Goal: Information Seeking & Learning: Learn about a topic

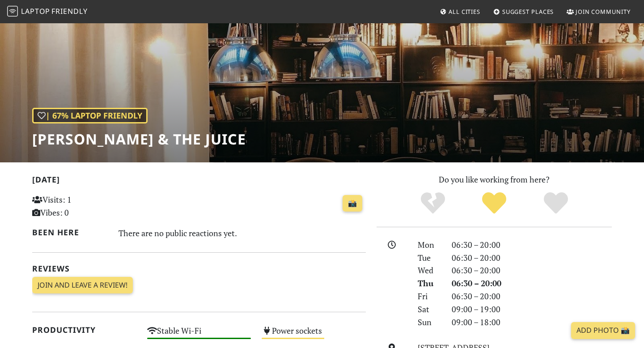
scroll to position [17, 0]
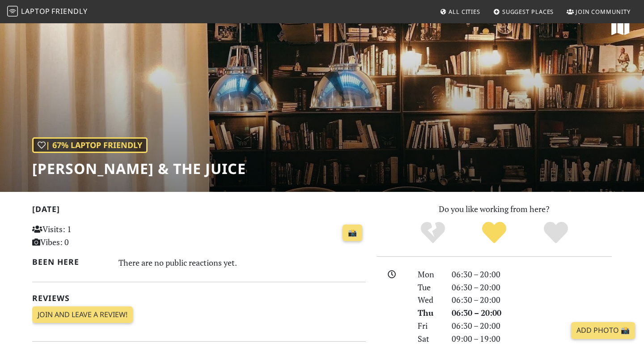
click at [67, 14] on span "Friendly" at bounding box center [69, 11] width 36 height 10
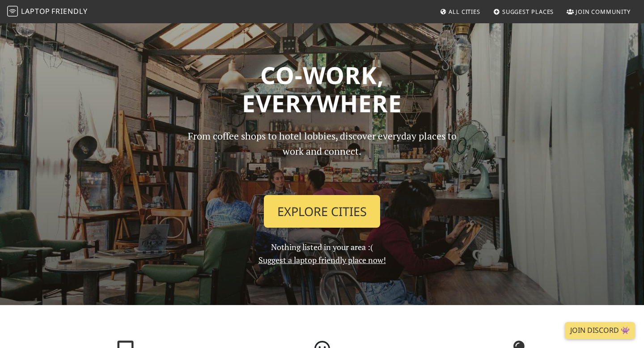
click at [322, 210] on link "Explore Cities" at bounding box center [322, 211] width 116 height 33
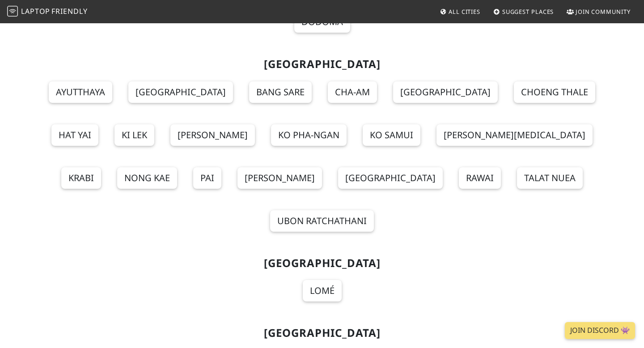
scroll to position [9790, 0]
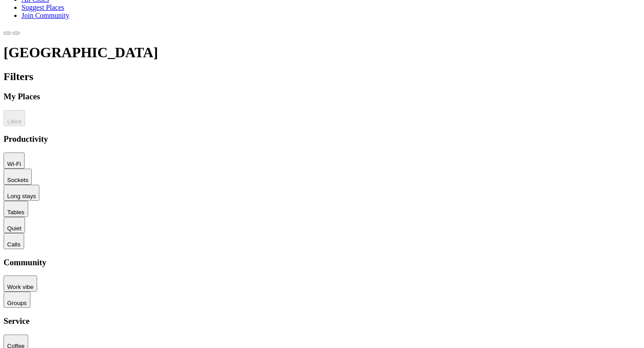
scroll to position [30, 0]
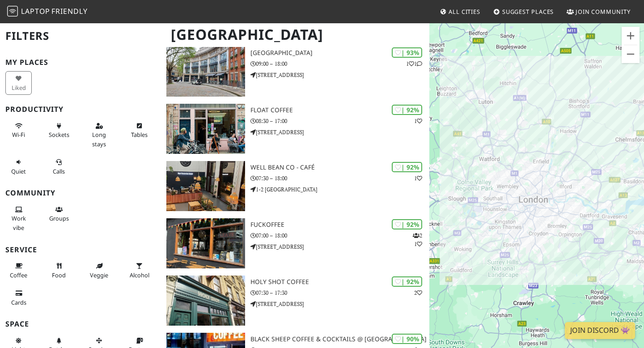
scroll to position [260, 0]
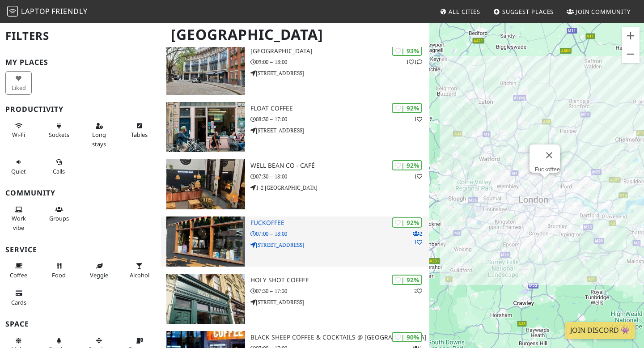
click at [273, 227] on div "| 92% 2 1 Fuckoffee 07:00 – 18:00 429 Bethnal Green Road" at bounding box center [339, 241] width 179 height 50
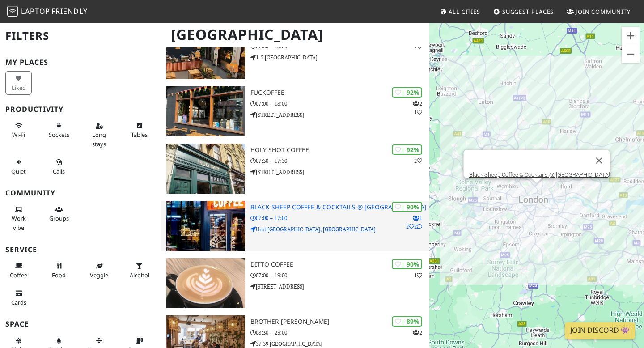
scroll to position [391, 0]
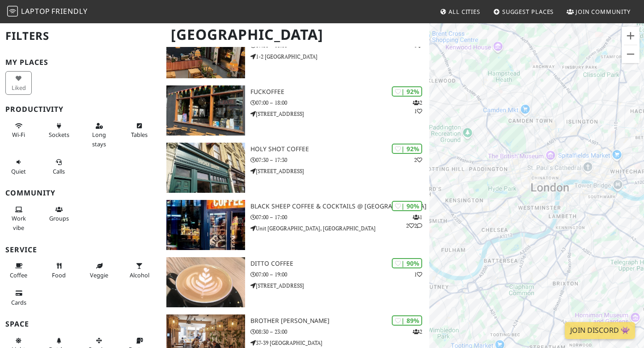
drag, startPoint x: 572, startPoint y: 188, endPoint x: 513, endPoint y: 188, distance: 58.6
click at [513, 188] on div at bounding box center [536, 196] width 215 height 348
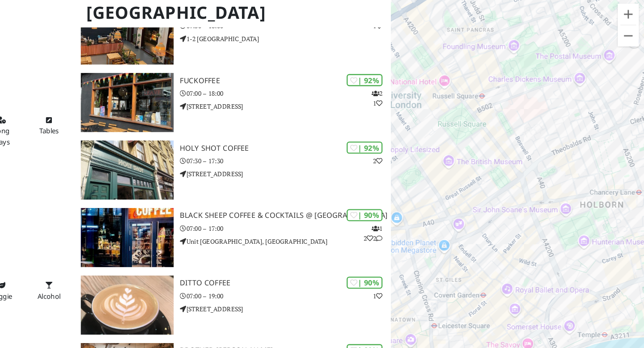
drag, startPoint x: 498, startPoint y: 141, endPoint x: 551, endPoint y: 174, distance: 62.3
click at [551, 174] on div at bounding box center [536, 196] width 215 height 348
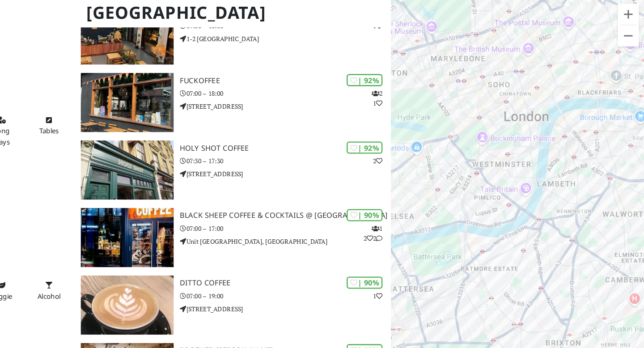
drag, startPoint x: 533, startPoint y: 220, endPoint x: 546, endPoint y: 118, distance: 102.4
click at [546, 118] on div at bounding box center [536, 196] width 215 height 348
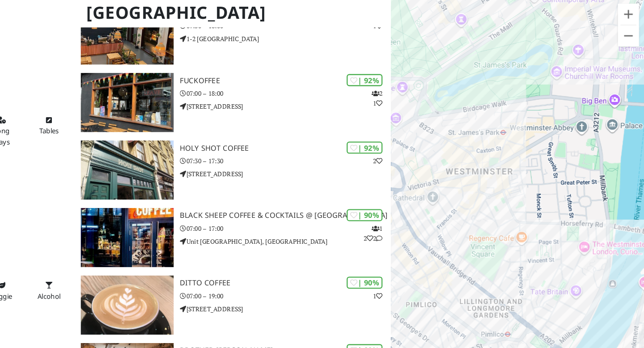
drag, startPoint x: 512, startPoint y: 156, endPoint x: 447, endPoint y: 62, distance: 114.0
click at [447, 62] on div at bounding box center [536, 196] width 215 height 348
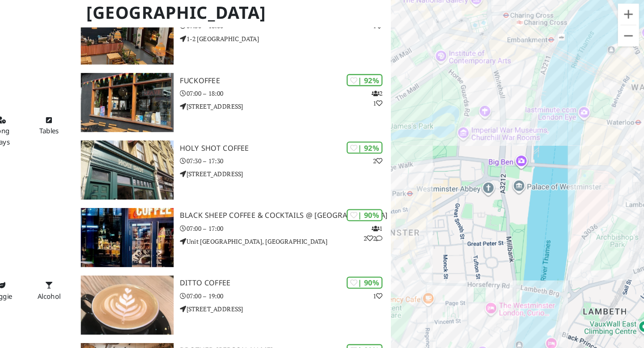
drag, startPoint x: 544, startPoint y: 132, endPoint x: 464, endPoint y: 184, distance: 95.6
click at [464, 184] on div at bounding box center [536, 196] width 215 height 348
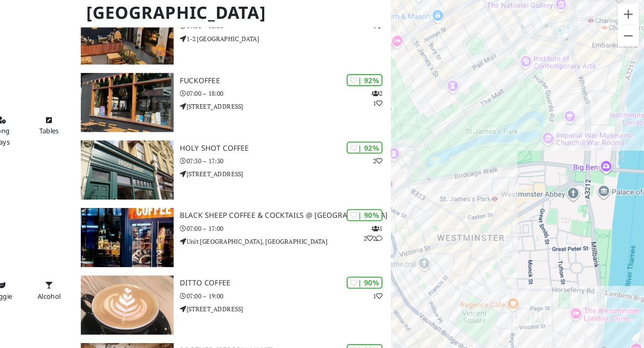
drag, startPoint x: 508, startPoint y: 134, endPoint x: 597, endPoint y: 136, distance: 89.9
click at [597, 137] on div at bounding box center [536, 196] width 215 height 348
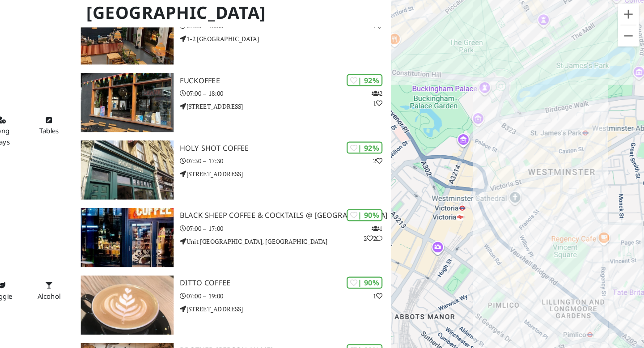
drag, startPoint x: 552, startPoint y: 178, endPoint x: 604, endPoint y: 119, distance: 78.9
click at [605, 119] on div at bounding box center [536, 196] width 215 height 348
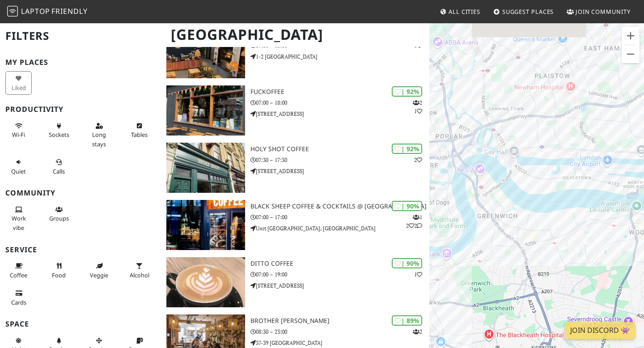
drag, startPoint x: 478, startPoint y: 146, endPoint x: 643, endPoint y: 172, distance: 167.5
click at [643, 172] on div at bounding box center [536, 196] width 215 height 348
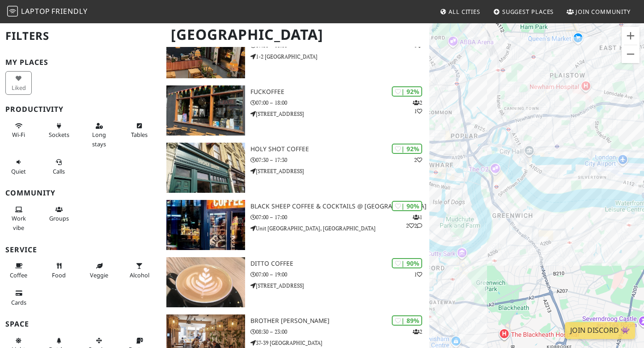
drag, startPoint x: 541, startPoint y: 169, endPoint x: 621, endPoint y: 169, distance: 80.0
click at [621, 169] on div at bounding box center [536, 196] width 215 height 348
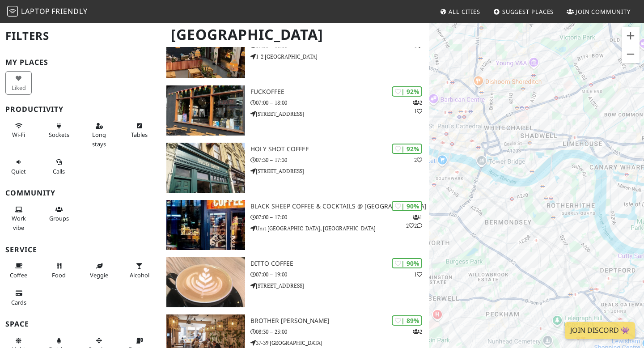
drag, startPoint x: 496, startPoint y: 173, endPoint x: 625, endPoint y: 175, distance: 128.4
click at [625, 175] on div at bounding box center [536, 196] width 215 height 348
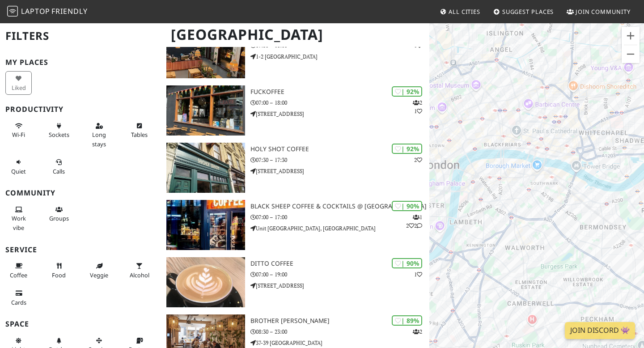
drag, startPoint x: 506, startPoint y: 156, endPoint x: 605, endPoint y: 160, distance: 98.9
click at [605, 160] on div at bounding box center [536, 196] width 215 height 348
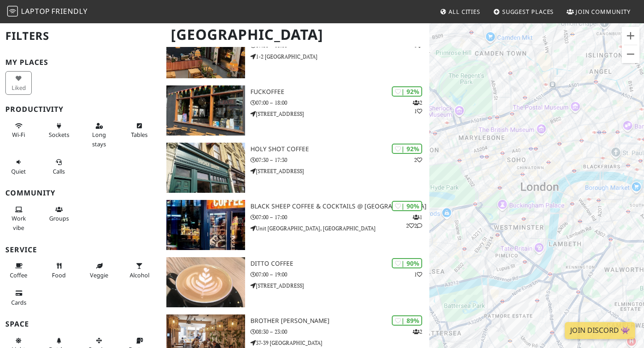
drag, startPoint x: 512, startPoint y: 144, endPoint x: 621, endPoint y: 168, distance: 111.1
click at [620, 168] on div at bounding box center [536, 196] width 215 height 348
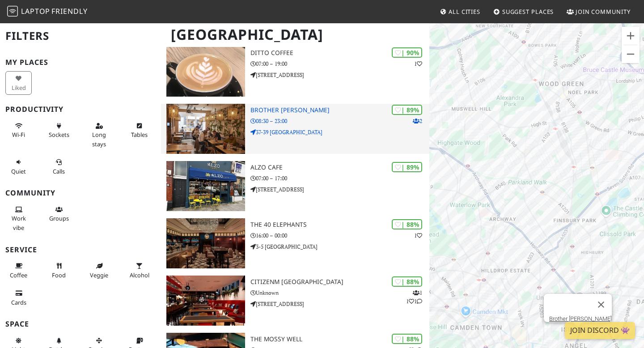
scroll to position [602, 0]
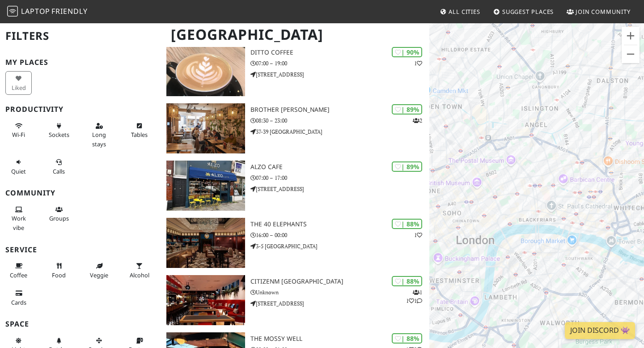
drag, startPoint x: 577, startPoint y: 250, endPoint x: 531, endPoint y: 4, distance: 250.1
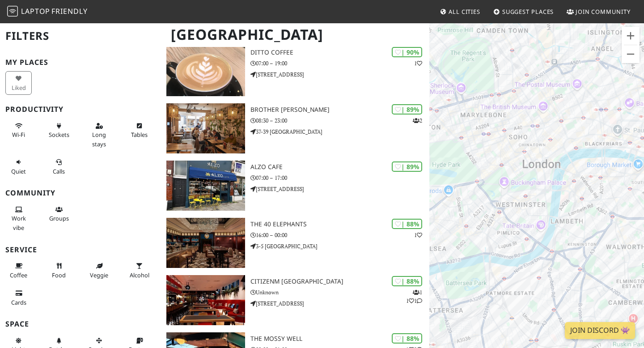
drag, startPoint x: 476, startPoint y: 199, endPoint x: 551, endPoint y: 144, distance: 92.7
click at [551, 144] on div at bounding box center [536, 196] width 215 height 348
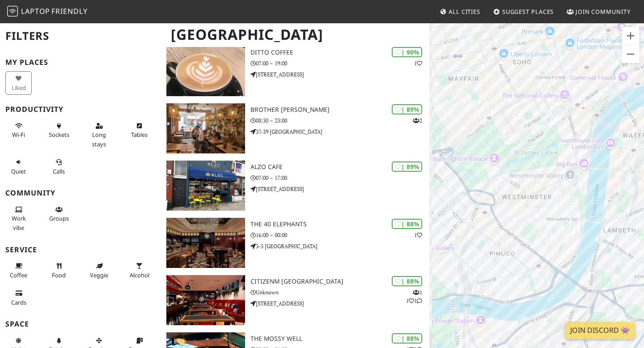
drag, startPoint x: 520, startPoint y: 216, endPoint x: 537, endPoint y: 193, distance: 28.1
click at [537, 193] on div at bounding box center [536, 196] width 215 height 348
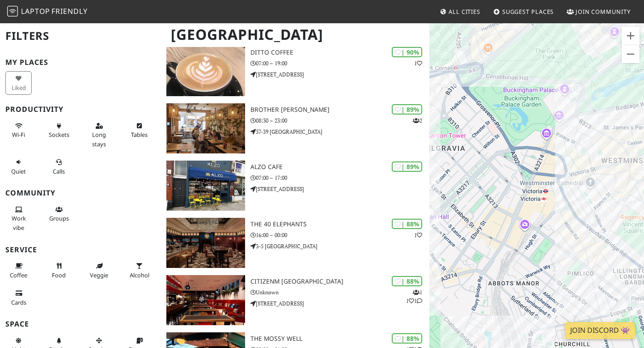
drag, startPoint x: 536, startPoint y: 234, endPoint x: 595, endPoint y: 216, distance: 62.4
click at [595, 216] on div at bounding box center [536, 196] width 215 height 348
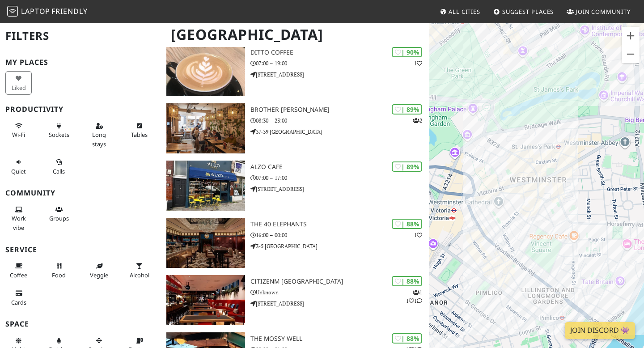
drag, startPoint x: 595, startPoint y: 216, endPoint x: 499, endPoint y: 236, distance: 98.7
click at [499, 235] on div at bounding box center [536, 196] width 215 height 348
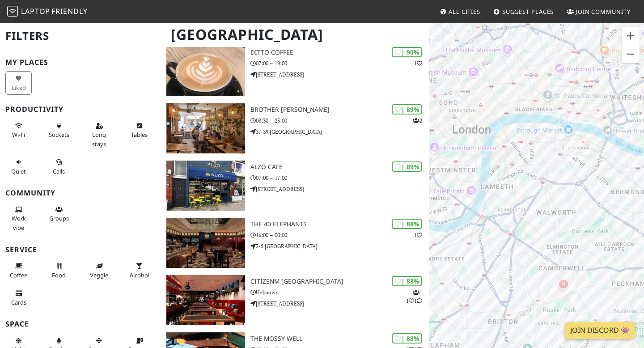
drag, startPoint x: 593, startPoint y: 150, endPoint x: 482, endPoint y: 158, distance: 111.2
click at [482, 158] on div at bounding box center [536, 196] width 215 height 348
drag, startPoint x: 504, startPoint y: 120, endPoint x: 529, endPoint y: 154, distance: 42.1
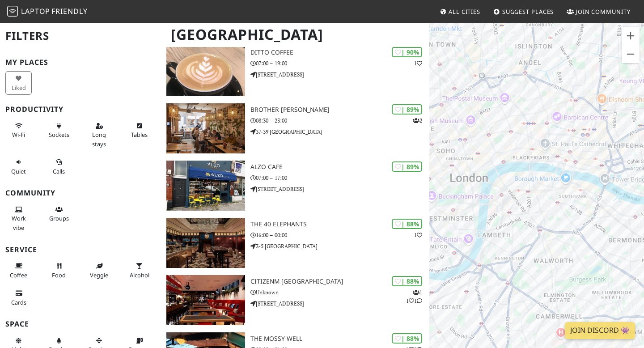
drag, startPoint x: 529, startPoint y: 154, endPoint x: 525, endPoint y: 204, distance: 50.3
click at [525, 204] on div at bounding box center [536, 196] width 215 height 348
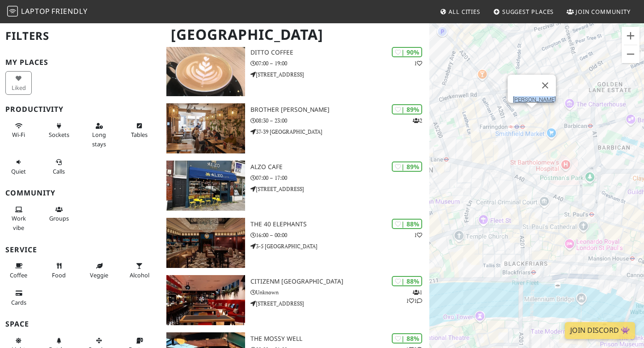
click at [533, 117] on div "LEON Farringdon" at bounding box center [536, 196] width 215 height 348
click at [531, 112] on div "LEON Farringdon LEON Farringdon" at bounding box center [536, 196] width 215 height 348
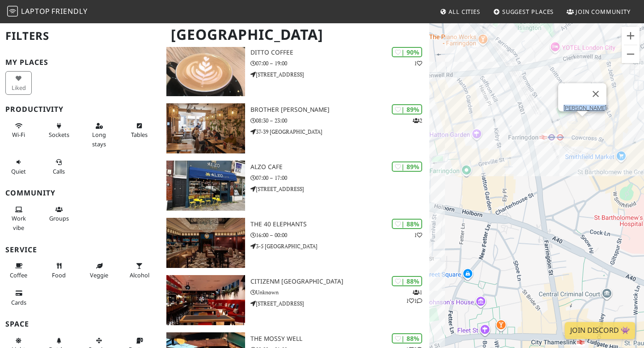
drag, startPoint x: 500, startPoint y: 138, endPoint x: 533, endPoint y: 148, distance: 34.0
click at [533, 148] on div "LEON Farringdon" at bounding box center [536, 196] width 215 height 348
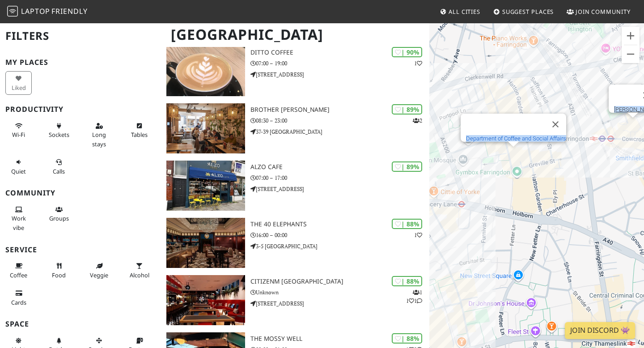
click at [518, 135] on link "Department of Coffee and Social Affairs" at bounding box center [516, 138] width 100 height 7
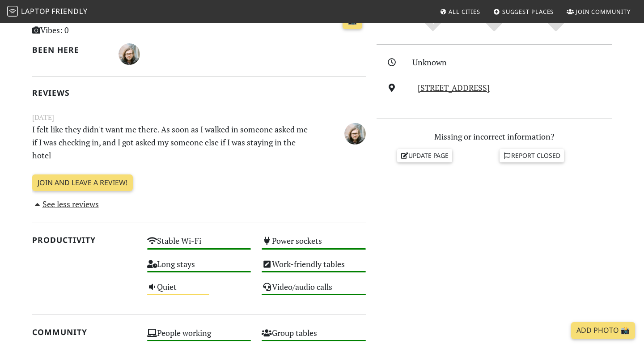
scroll to position [230, 0]
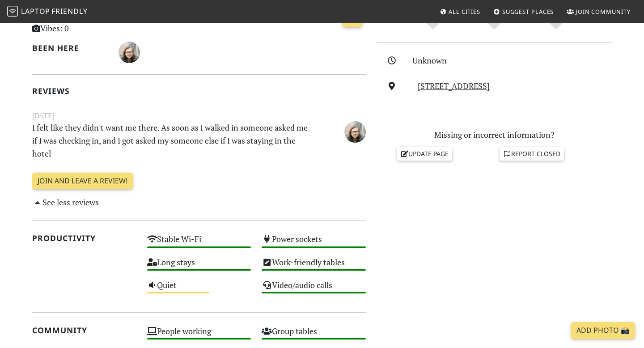
click at [91, 202] on link "See less reviews" at bounding box center [65, 202] width 67 height 11
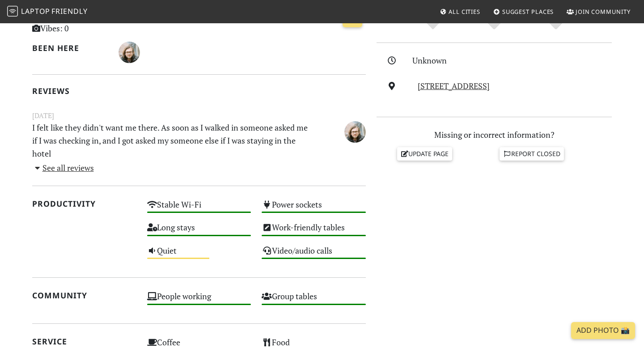
click at [94, 162] on link "See all reviews" at bounding box center [63, 167] width 62 height 11
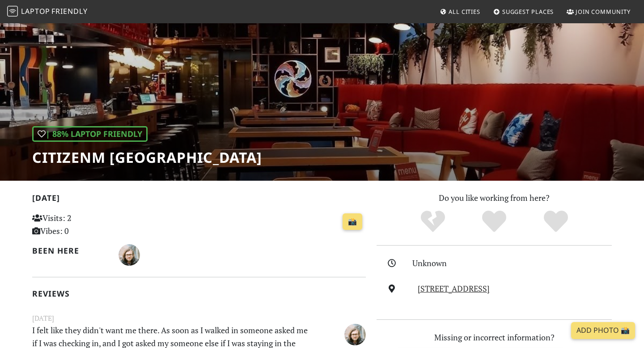
scroll to position [26, 0]
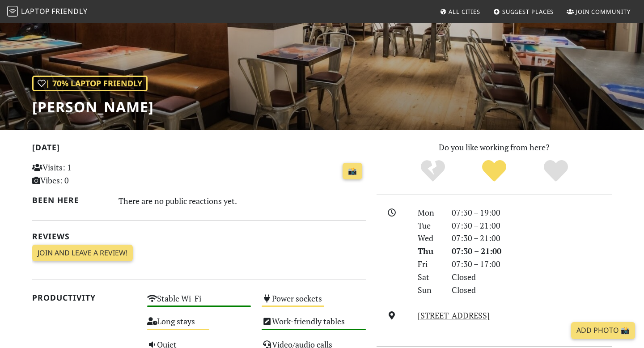
scroll to position [76, 0]
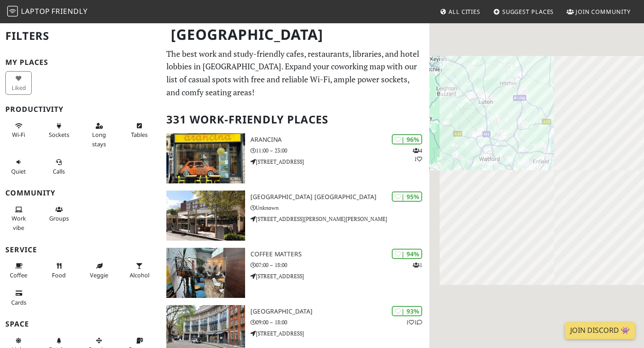
scroll to position [3, 0]
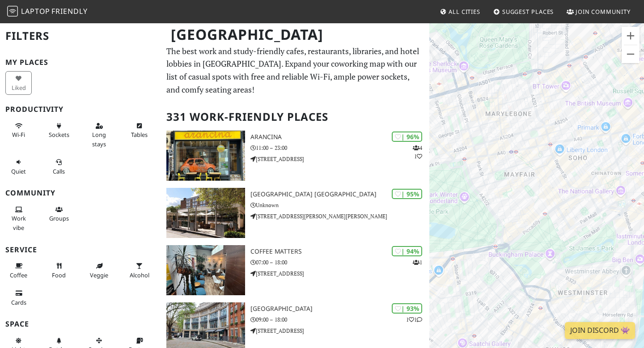
drag, startPoint x: 539, startPoint y: 201, endPoint x: 474, endPoint y: 170, distance: 72.6
click at [474, 169] on div at bounding box center [536, 196] width 215 height 348
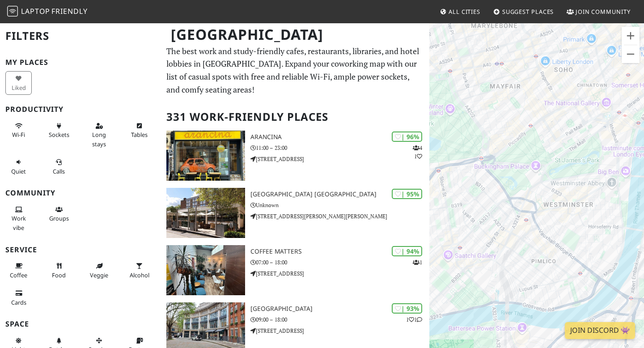
drag, startPoint x: 518, startPoint y: 254, endPoint x: 536, endPoint y: 178, distance: 78.9
click at [536, 178] on div at bounding box center [536, 196] width 215 height 348
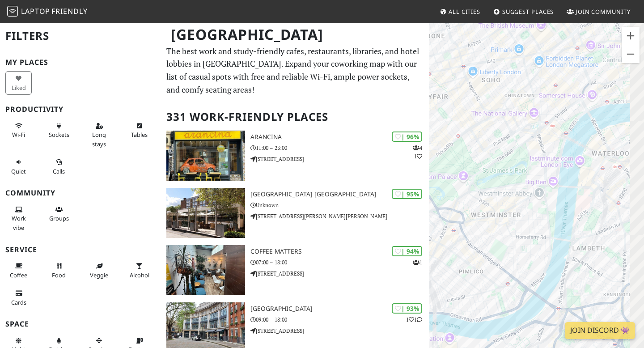
drag, startPoint x: 539, startPoint y: 105, endPoint x: 485, endPoint y: 168, distance: 83.1
click at [485, 169] on div at bounding box center [536, 196] width 215 height 348
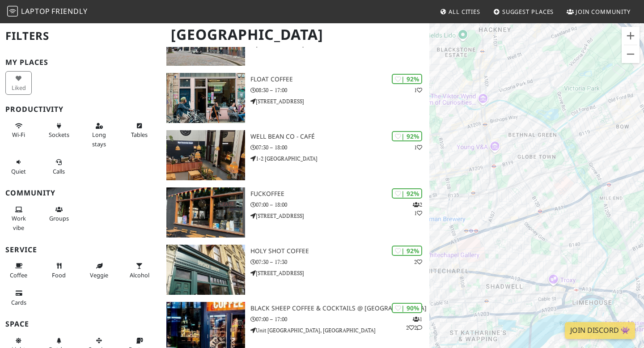
scroll to position [293, 0]
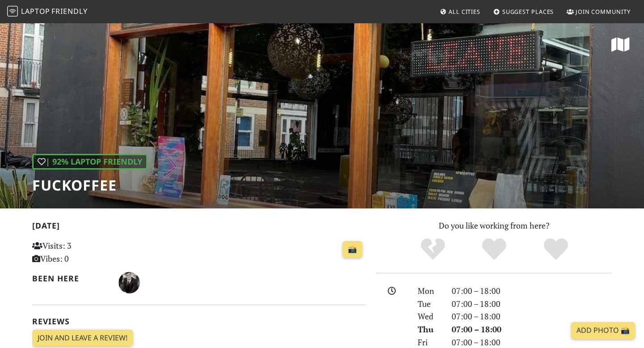
click at [507, 80] on div "| 92% Laptop Friendly Fuckoffee" at bounding box center [322, 115] width 644 height 186
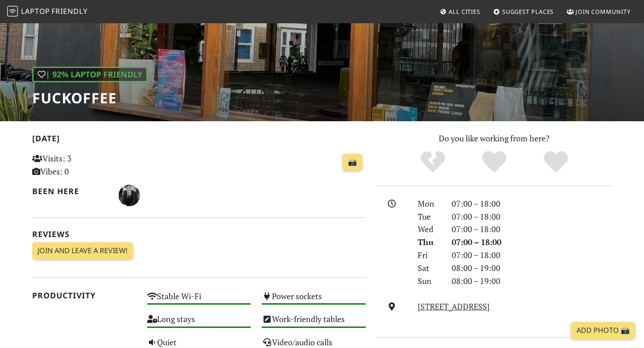
scroll to position [86, 0]
